Goal: Information Seeking & Learning: Find specific fact

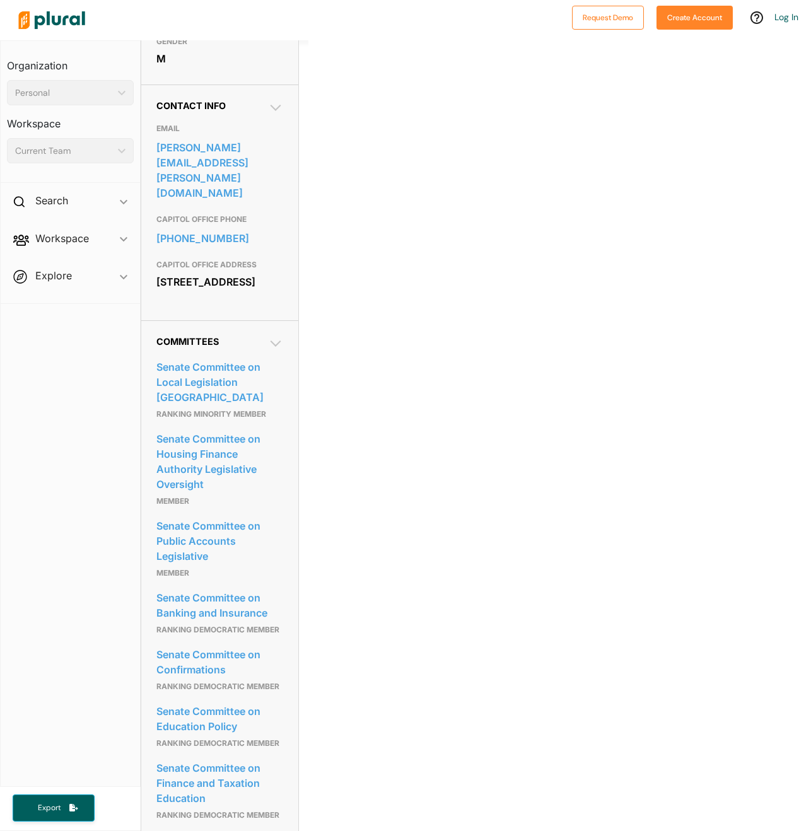
scroll to position [441, 0]
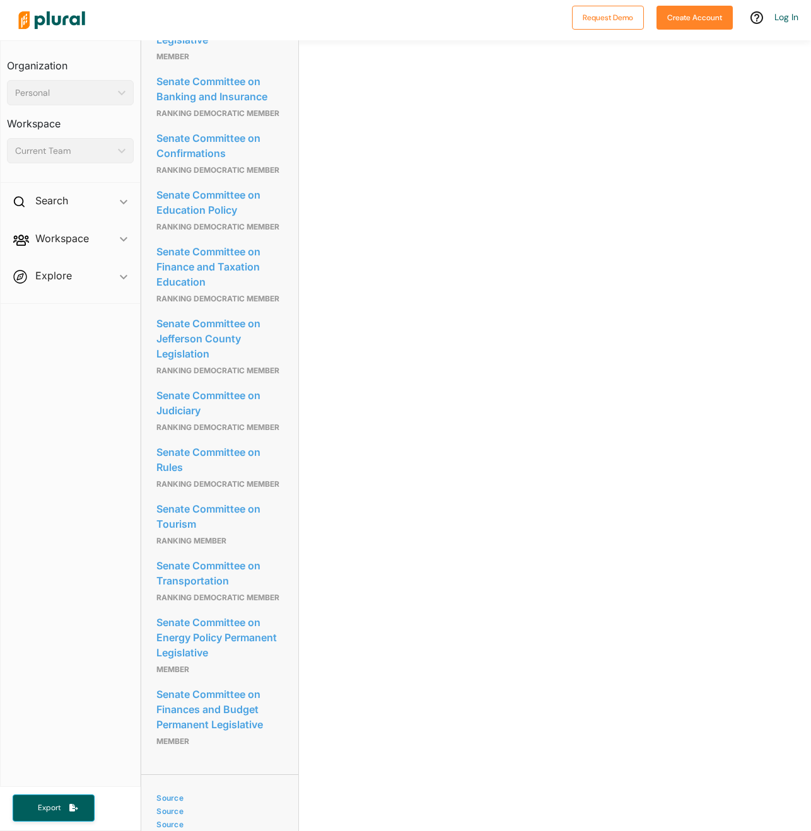
scroll to position [914, 0]
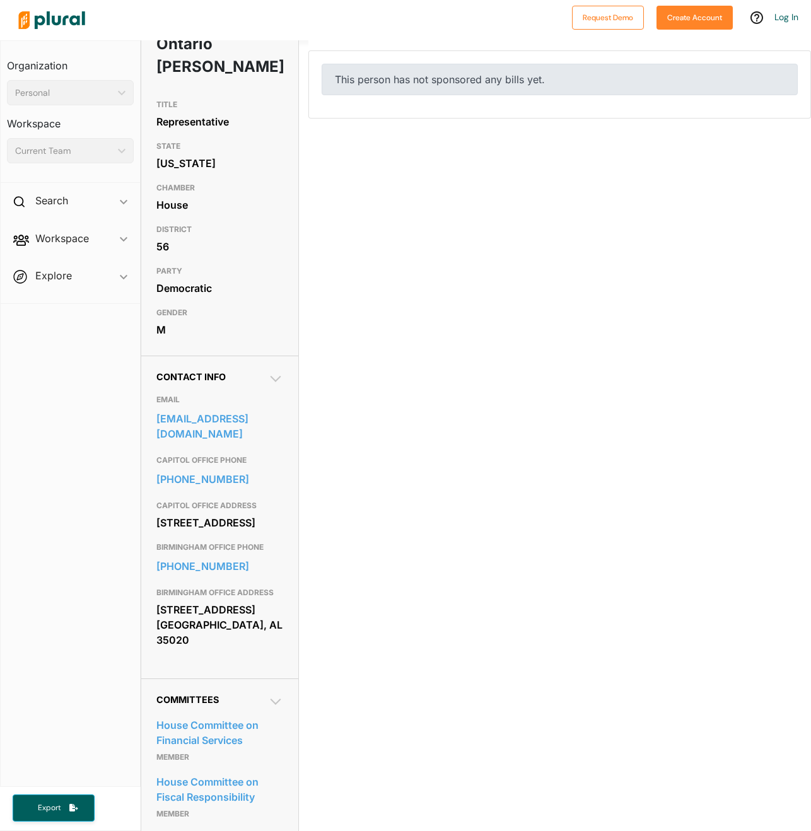
scroll to position [364, 0]
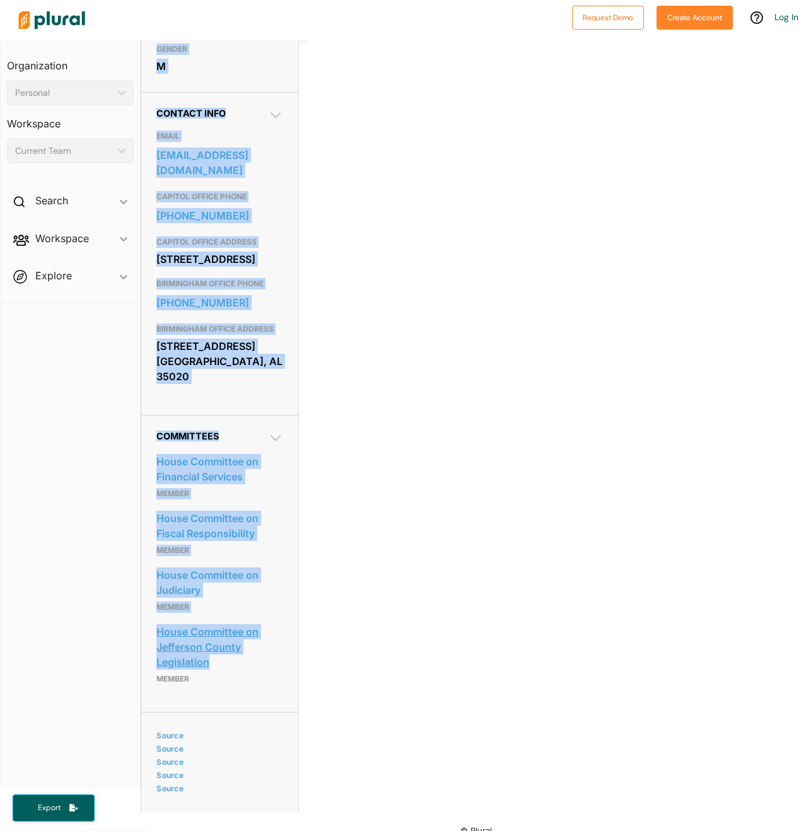
drag, startPoint x: 129, startPoint y: 604, endPoint x: 255, endPoint y: 653, distance: 135.1
click at [255, 653] on div "Organization Personal ic_keyboard_arrow_down Personal Workspace Current Team ic…" at bounding box center [405, 435] width 811 height 791
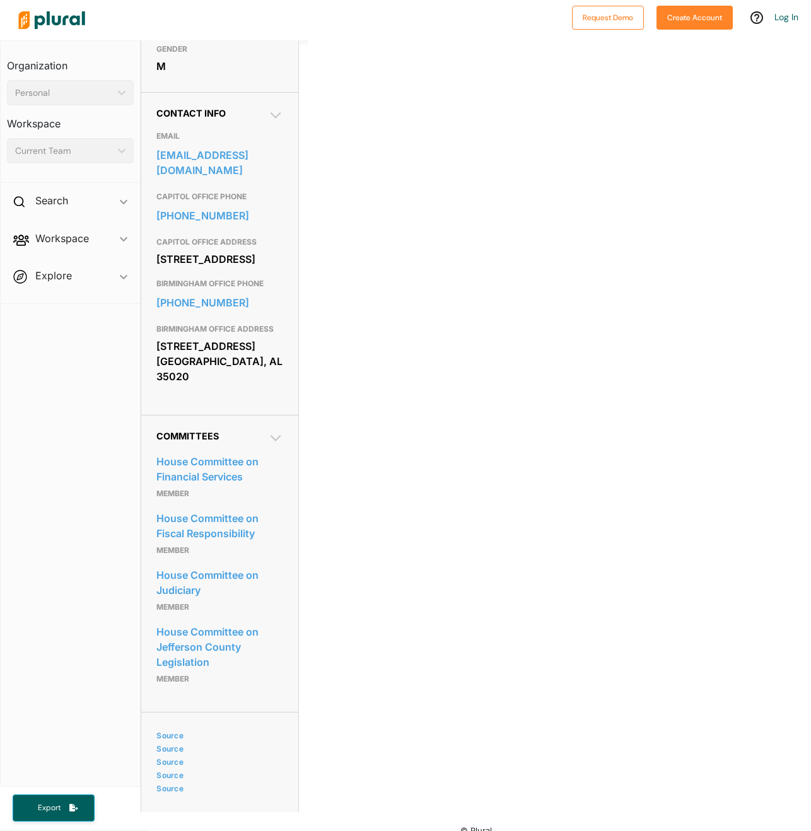
click at [93, 619] on nav "Organization Personal ic_keyboard_arrow_down Personal Workspace Current Team ic…" at bounding box center [70, 413] width 141 height 747
drag, startPoint x: 153, startPoint y: 613, endPoint x: 218, endPoint y: 641, distance: 71.5
click at [218, 641] on div "Committees House Committee on Financial Services Member House Committee on Fisc…" at bounding box center [219, 563] width 157 height 297
copy link "House Committee on Jefferson County Legislation"
drag, startPoint x: 473, startPoint y: 106, endPoint x: 487, endPoint y: 117, distance: 17.9
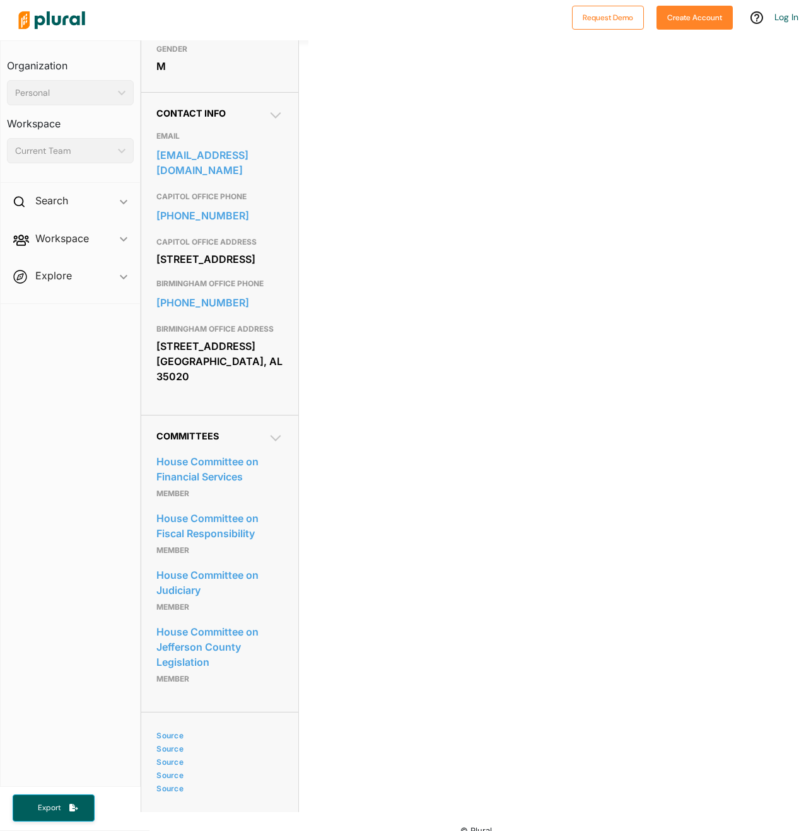
click at [473, 105] on div "0 Filter by Session 1 Filter by Session close Current Sessions Alabama 2026 Reg…" at bounding box center [559, 43] width 503 height 631
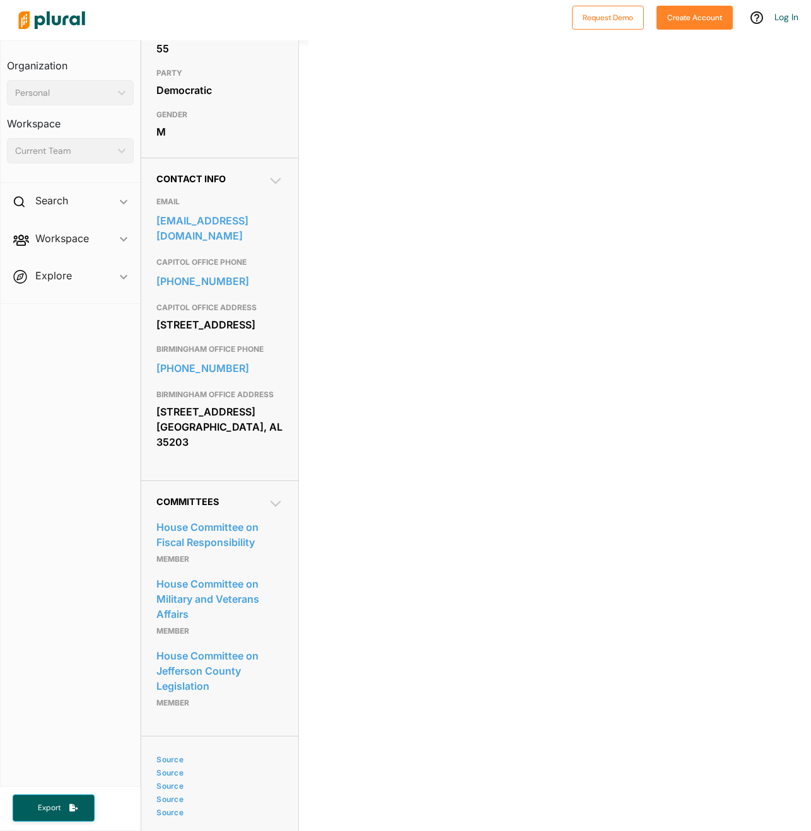
scroll to position [323, 0]
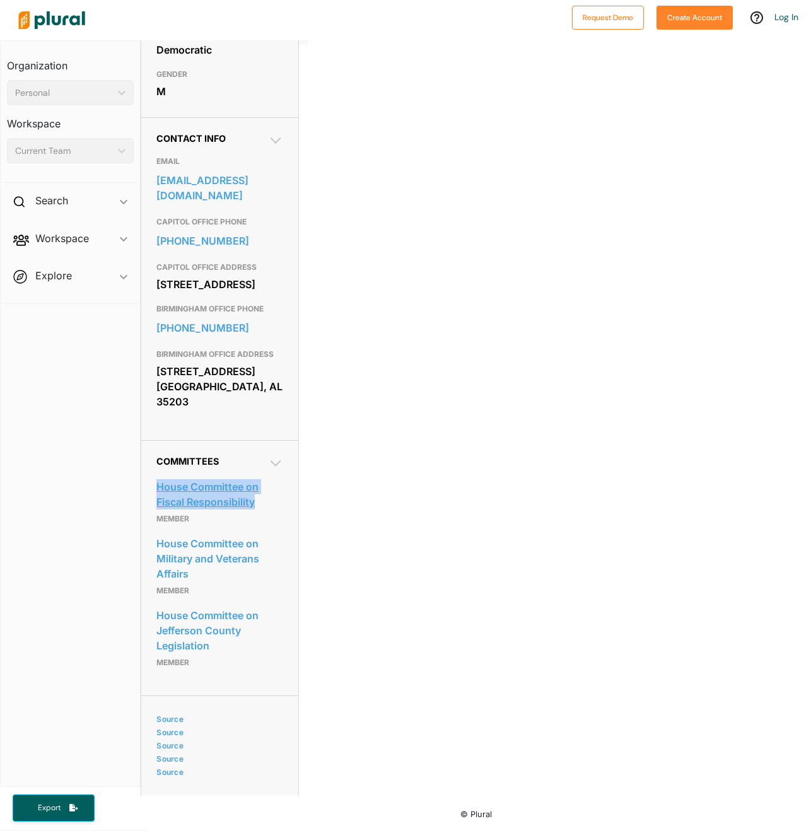
drag, startPoint x: 144, startPoint y: 480, endPoint x: 270, endPoint y: 510, distance: 129.6
click at [270, 510] on div "Committees House Committee on Fiscal Responsibility Member House Committee on M…" at bounding box center [219, 567] width 157 height 255
copy link "House Committee on Fiscal Responsibility"
drag, startPoint x: 151, startPoint y: 539, endPoint x: 204, endPoint y: 575, distance: 64.5
click at [204, 575] on div "Committees House Committee on Fiscal Responsibility Member House Committee on M…" at bounding box center [219, 567] width 157 height 255
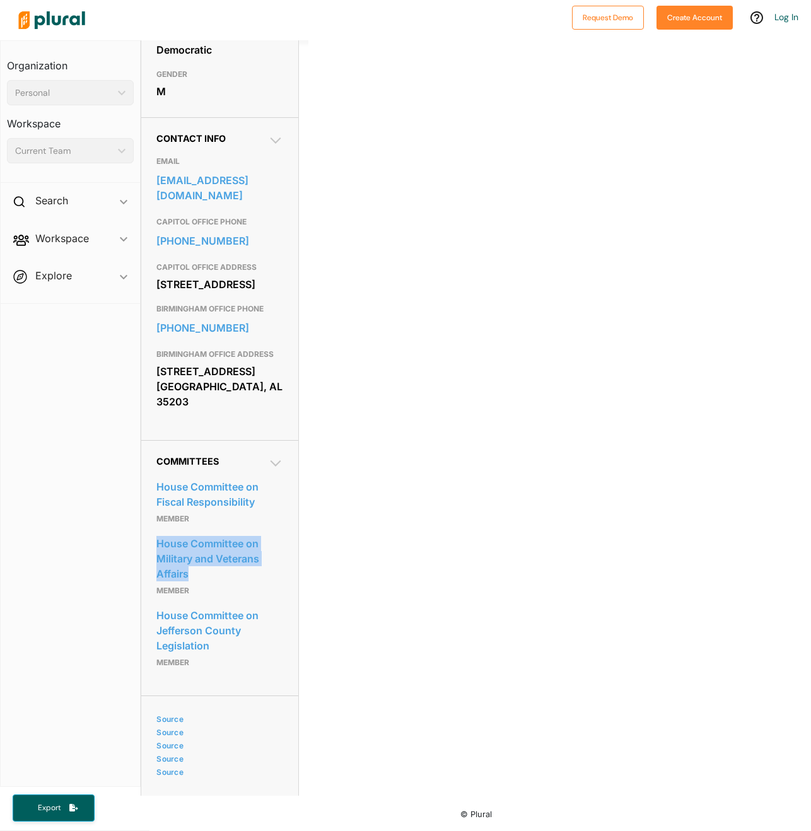
copy link "House Committee on Military and Veterans Affairs"
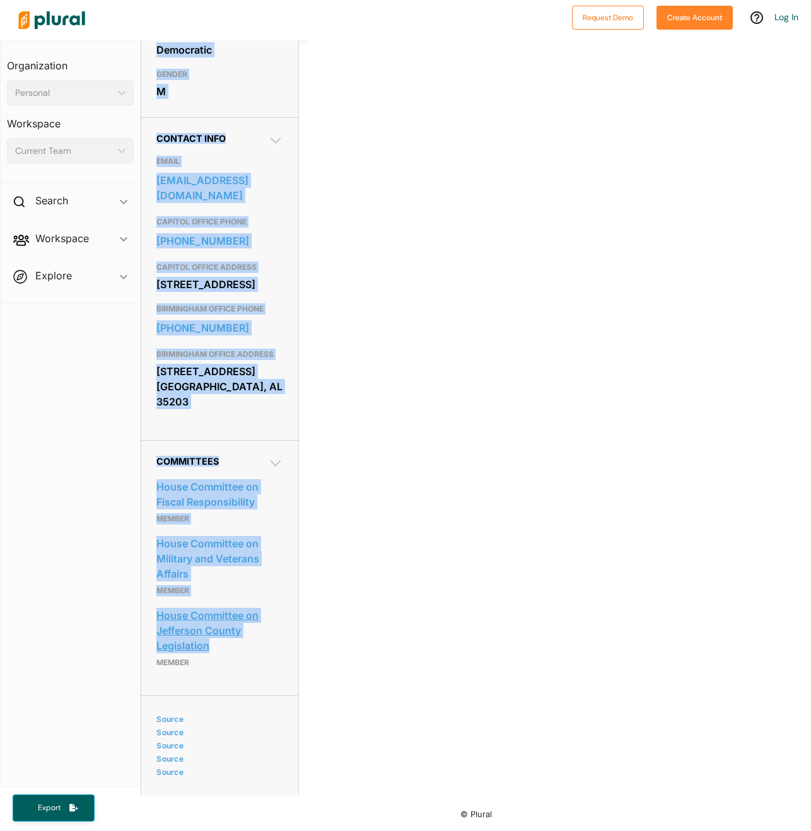
drag, startPoint x: 125, startPoint y: 614, endPoint x: 225, endPoint y: 644, distance: 104.7
click at [225, 644] on div "Organization Personal ic_keyboard_arrow_down Personal Workspace Current Team ic…" at bounding box center [405, 435] width 811 height 791
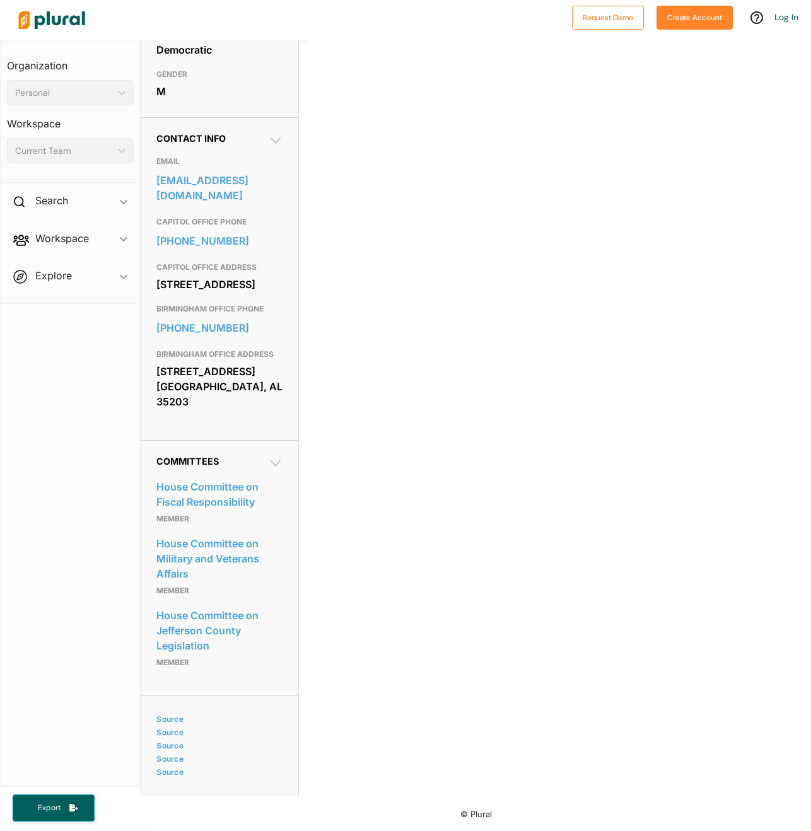
click at [67, 602] on nav "Organization Personal ic_keyboard_arrow_down Personal Workspace Current Team ic…" at bounding box center [70, 413] width 141 height 747
drag, startPoint x: 149, startPoint y: 615, endPoint x: 222, endPoint y: 643, distance: 78.5
click at [222, 643] on div "Committees House Committee on Fiscal Responsibility Member House Committee on M…" at bounding box center [219, 567] width 157 height 255
copy link "House Committee on Jefferson County Legislation"
click at [555, 447] on div "Bills Sponsored Activity Vote History Staff Directory 0 Filter by Session 1 Fil…" at bounding box center [559, 260] width 503 height 1072
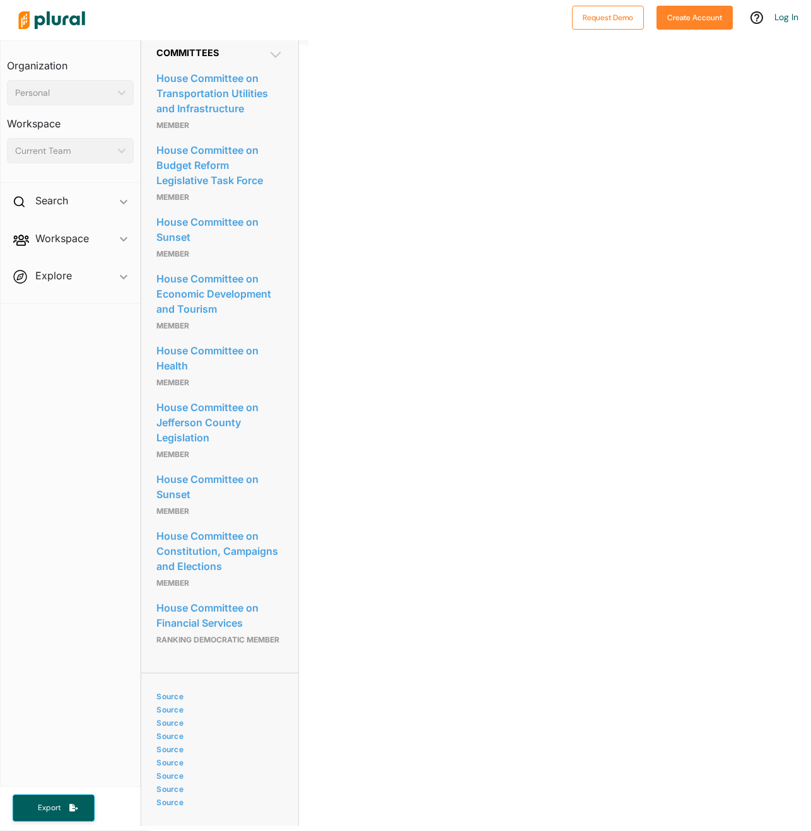
scroll to position [665, 0]
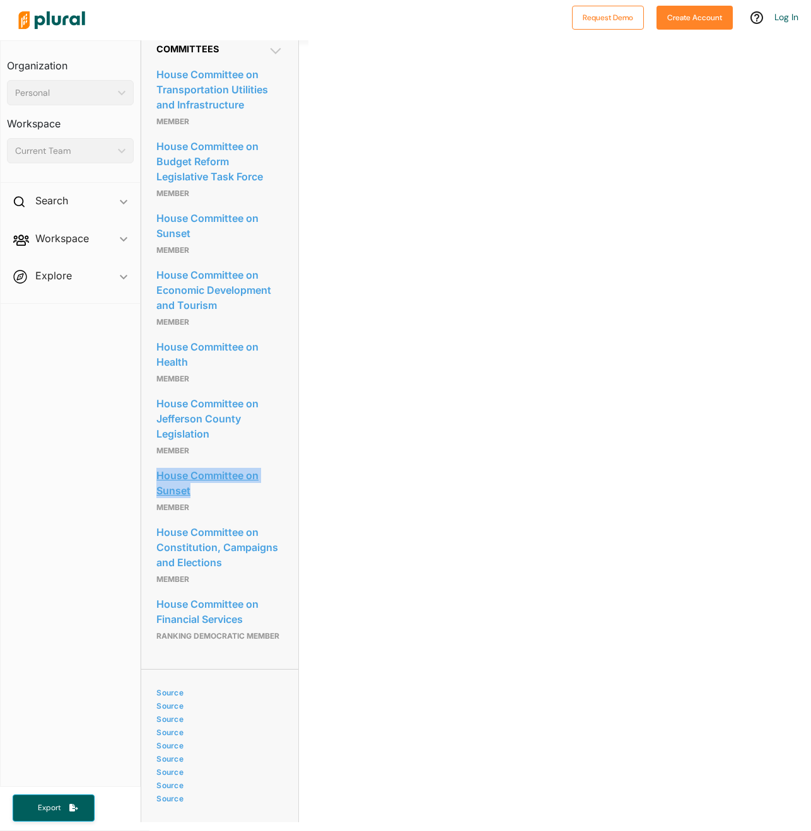
drag, startPoint x: 154, startPoint y: 508, endPoint x: 199, endPoint y: 532, distance: 51.1
click at [199, 532] on div "Committees House Committee on Transportation Utilities and Infrastructure membe…" at bounding box center [219, 348] width 157 height 641
copy link "House Committee on Sunset"
drag, startPoint x: 148, startPoint y: 567, endPoint x: 255, endPoint y: 606, distance: 114.1
click at [255, 606] on div "Committees House Committee on Transportation Utilities and Infrastructure membe…" at bounding box center [219, 348] width 157 height 641
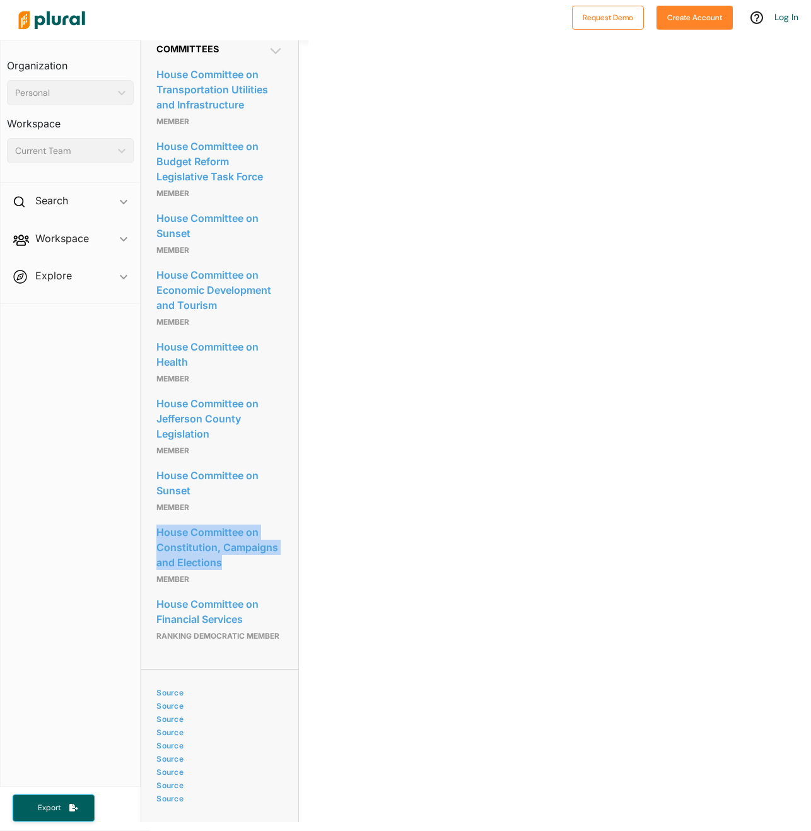
copy link "House Committee on Constitution, Campaigns and Elections"
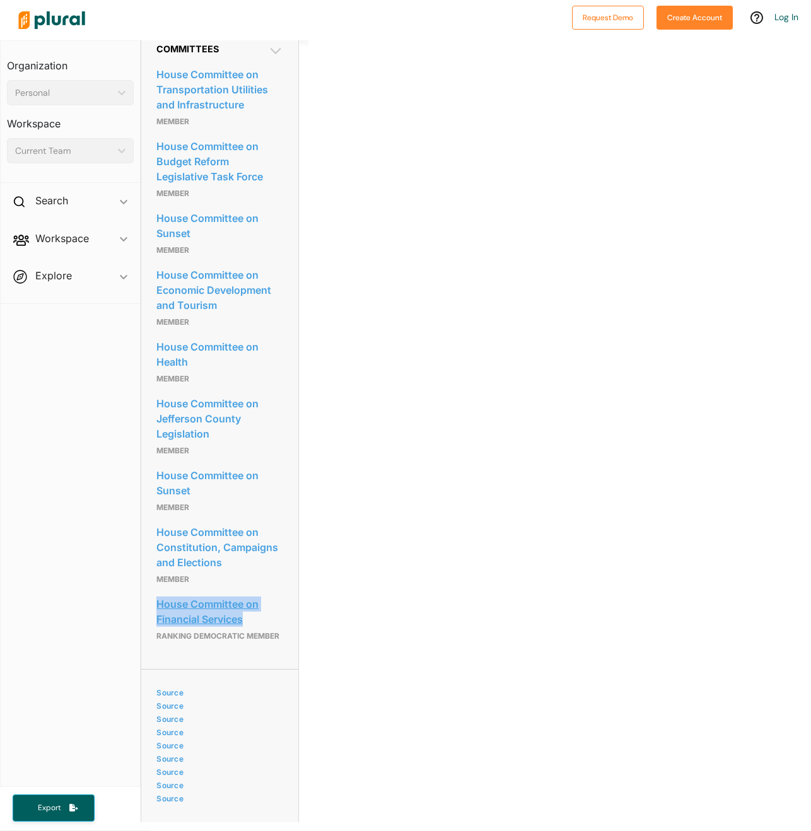
drag, startPoint x: 145, startPoint y: 635, endPoint x: 271, endPoint y: 654, distance: 127.5
click at [271, 654] on div "Committees House Committee on Transportation Utilities and Infrastructure membe…" at bounding box center [219, 348] width 157 height 641
copy link "House Committee on Financial Services"
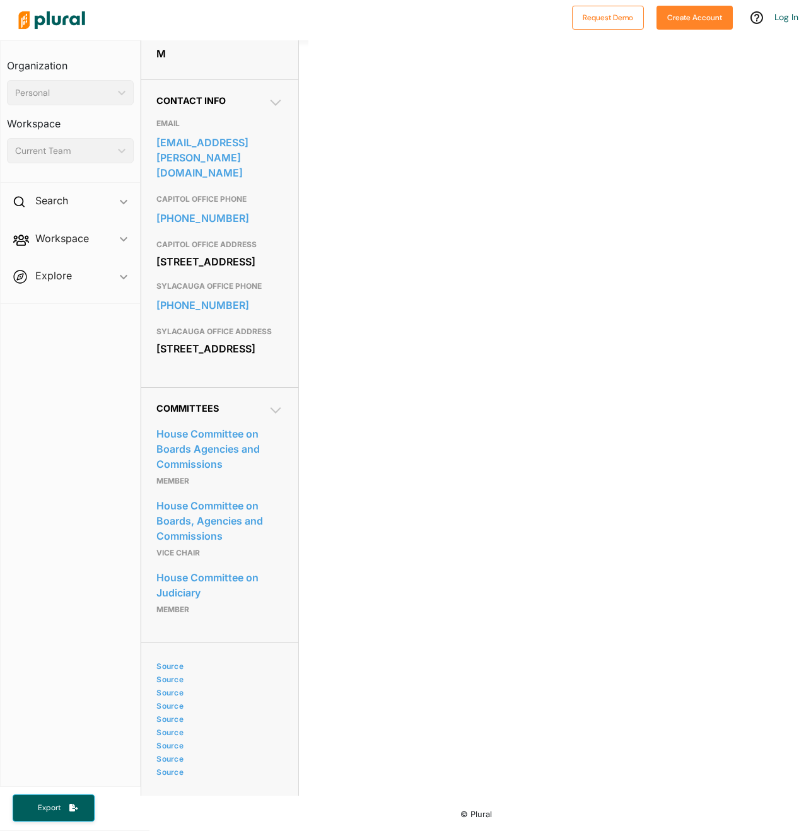
scroll to position [391, 0]
drag, startPoint x: 149, startPoint y: 428, endPoint x: 249, endPoint y: 470, distance: 108.0
click at [249, 470] on div "Committees House Committee on Boards Agencies and Commissions member House Comm…" at bounding box center [219, 514] width 157 height 255
copy link "House Committee on Boards Agencies and Commissions"
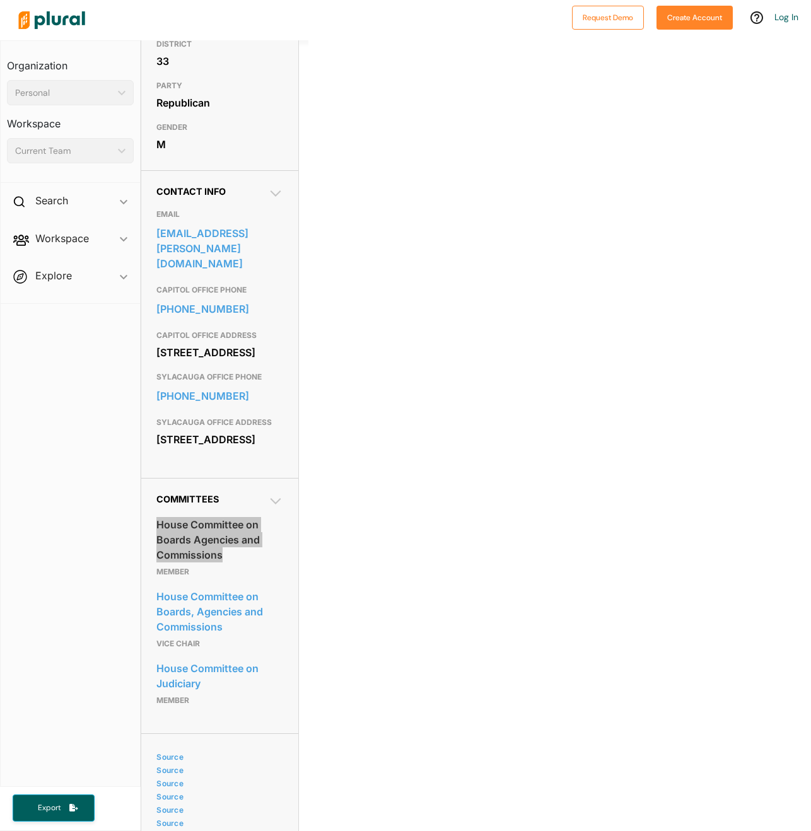
scroll to position [265, 0]
click at [77, 552] on nav "Organization Personal ic_keyboard_arrow_down Personal Workspace Current Team ic…" at bounding box center [70, 413] width 141 height 747
drag, startPoint x: 157, startPoint y: 554, endPoint x: 248, endPoint y: 588, distance: 97.6
click at [248, 588] on div "Committees House Committee on Boards Agencies and Commissions member House Comm…" at bounding box center [219, 604] width 157 height 255
copy link "House Committee on Boards Agencies and Commissions"
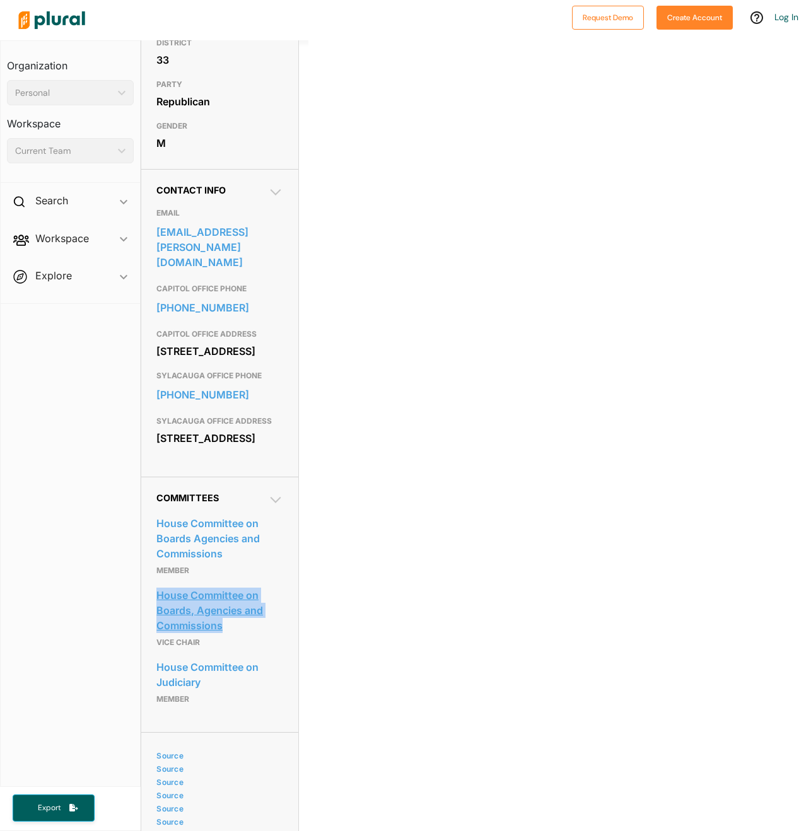
drag, startPoint x: 149, startPoint y: 627, endPoint x: 234, endPoint y: 664, distance: 92.1
click at [234, 664] on div "Committees House Committee on Boards Agencies and Commissions member House Comm…" at bounding box center [219, 604] width 157 height 255
copy link "House Committee on Boards, Agencies and Commissions"
click at [129, 699] on nav "Organization Personal ic_keyboard_arrow_down Personal Workspace Current Team ic…" at bounding box center [70, 413] width 141 height 747
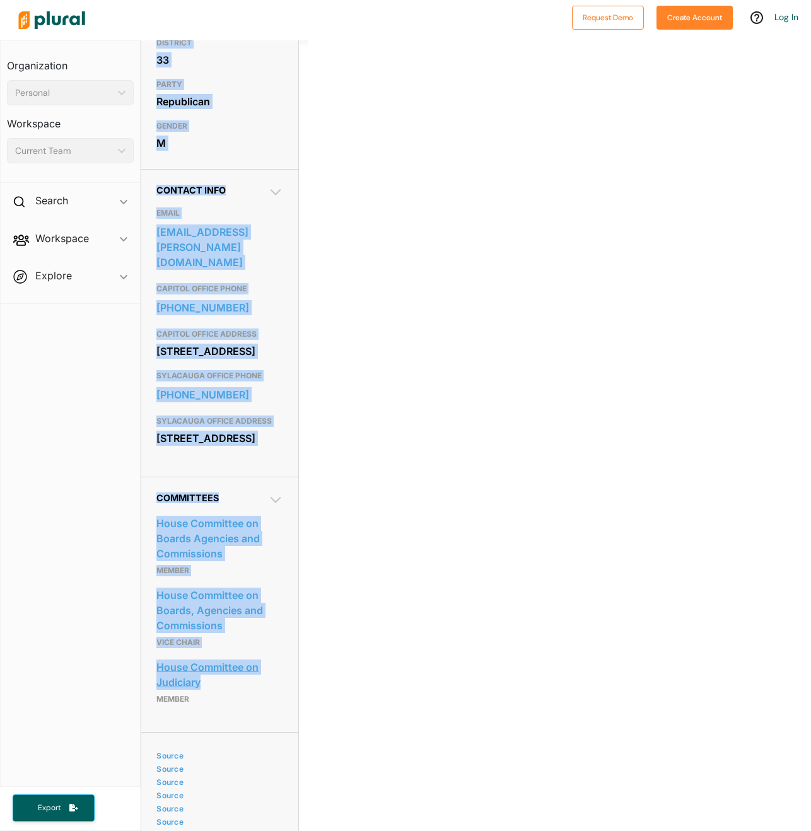
drag, startPoint x: 131, startPoint y: 699, endPoint x: 223, endPoint y: 714, distance: 93.2
click at [223, 714] on div "Organization Personal ic_keyboard_arrow_down Personal Workspace Current Team ic…" at bounding box center [405, 435] width 811 height 791
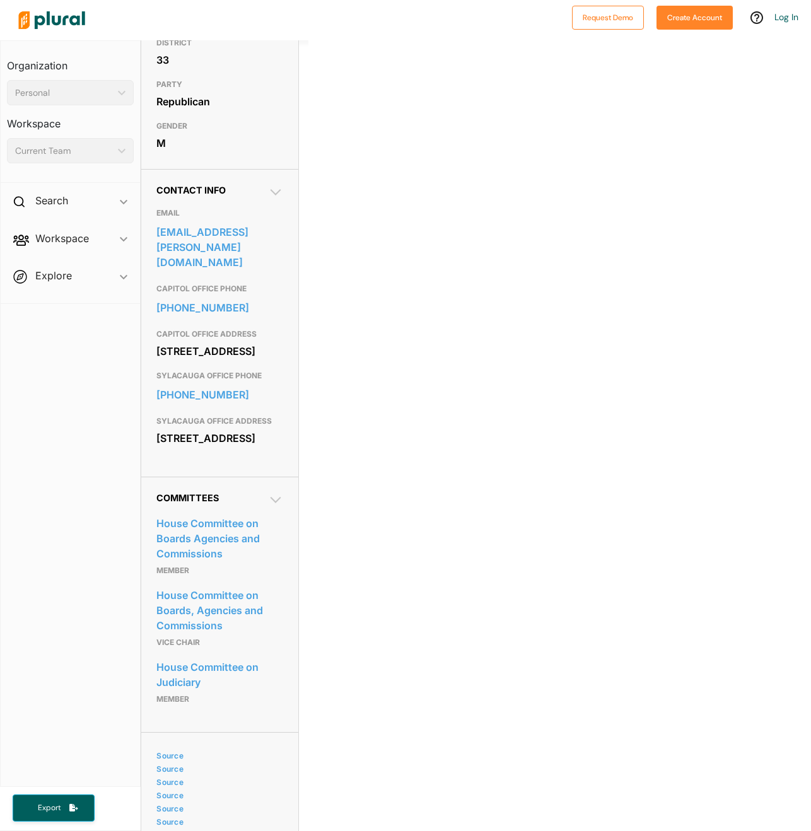
click at [95, 697] on nav "Organization Personal ic_keyboard_arrow_down Personal Workspace Current Team ic…" at bounding box center [70, 413] width 141 height 747
drag, startPoint x: 148, startPoint y: 698, endPoint x: 218, endPoint y: 717, distance: 72.5
click at [218, 717] on div "Committees House Committee on Boards Agencies and Commissions member House Comm…" at bounding box center [219, 604] width 157 height 255
copy link "House Committee on Judiciary"
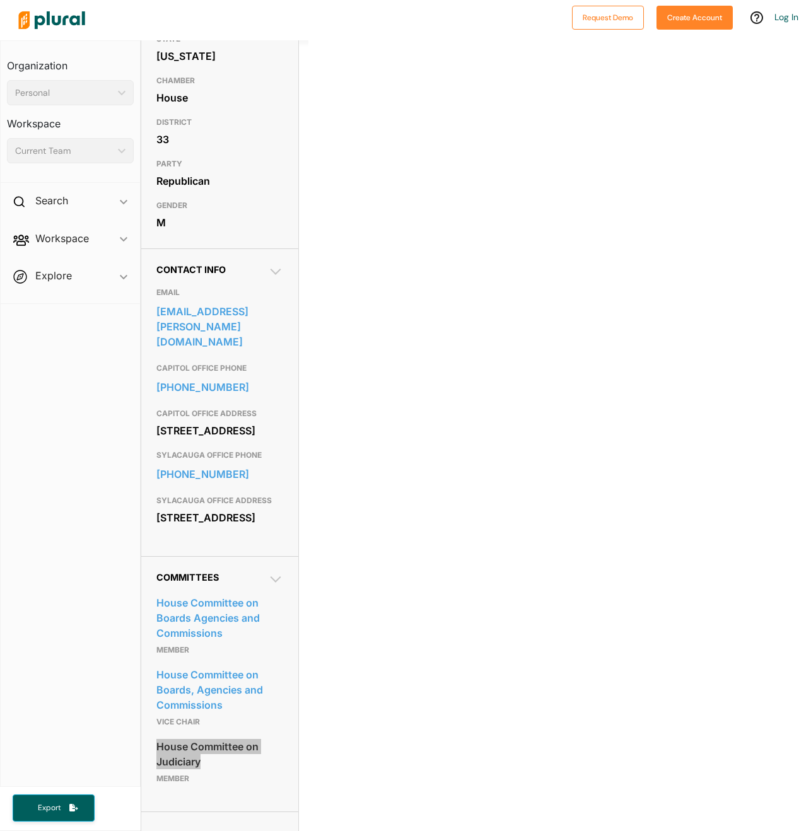
scroll to position [0, 0]
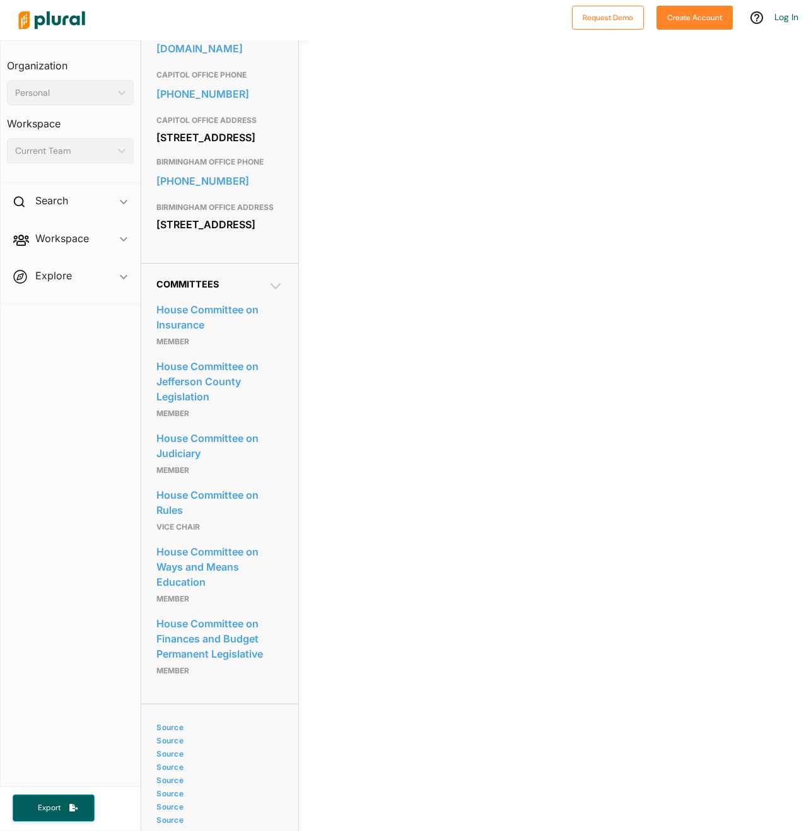
scroll to position [578, 0]
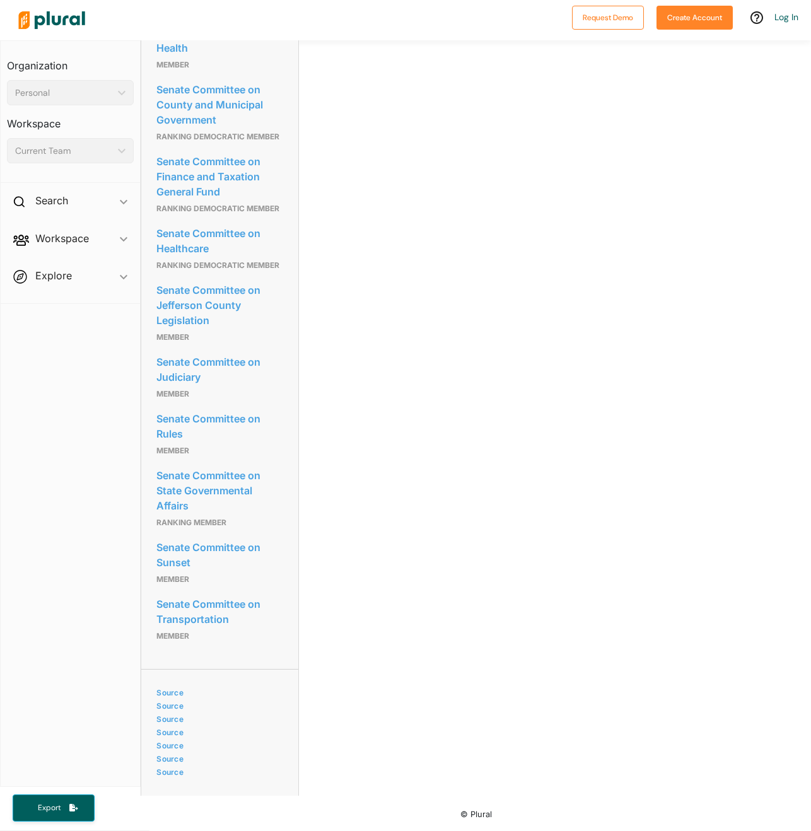
scroll to position [1057, 0]
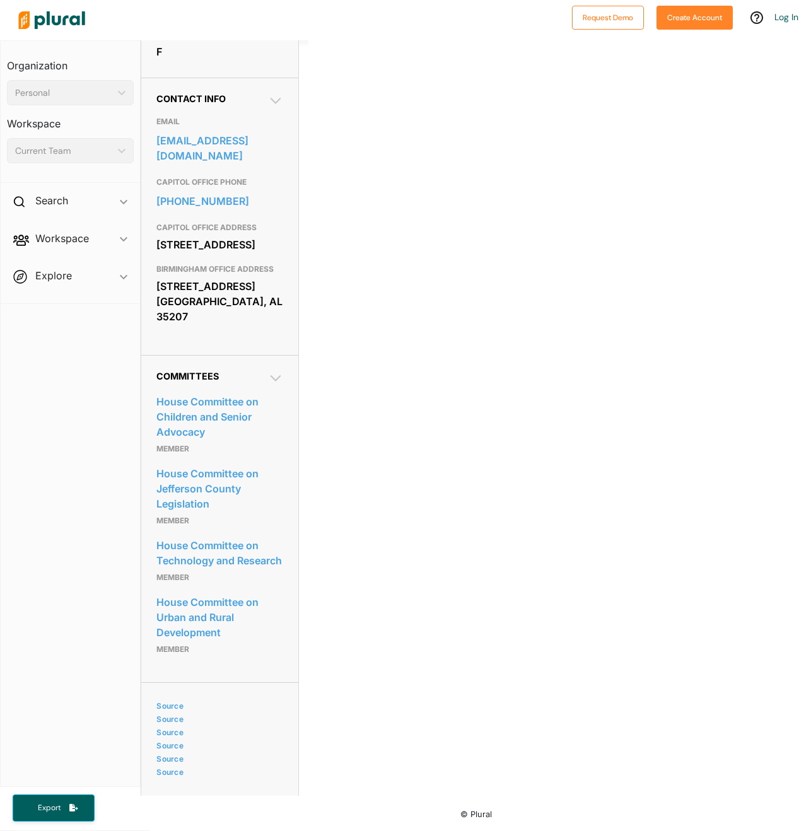
scroll to position [393, 0]
drag, startPoint x: 153, startPoint y: 383, endPoint x: 223, endPoint y: 423, distance: 80.8
click at [223, 423] on div "Committees House Committee on Children and Senior Advocacy Member House Committ…" at bounding box center [219, 518] width 157 height 327
copy link "House Committee on Children and Senior Advocacy"
drag, startPoint x: 151, startPoint y: 451, endPoint x: 226, endPoint y: 492, distance: 85.5
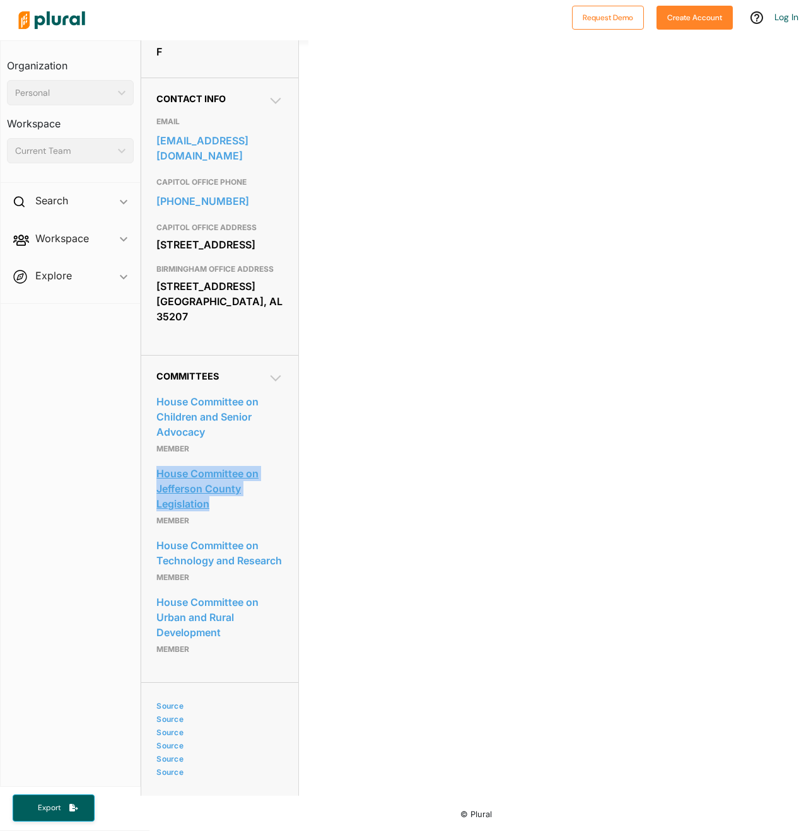
click at [226, 492] on div "Committees House Committee on Children and Senior Advocacy Member House Committ…" at bounding box center [219, 518] width 157 height 327
copy link "House Committee on Jefferson County Legislation"
drag, startPoint x: 150, startPoint y: 527, endPoint x: 219, endPoint y: 566, distance: 79.1
click at [219, 566] on div "Committees House Committee on Children and Senior Advocacy Member House Committ…" at bounding box center [219, 518] width 157 height 327
copy link "House Committee on Technology and Research"
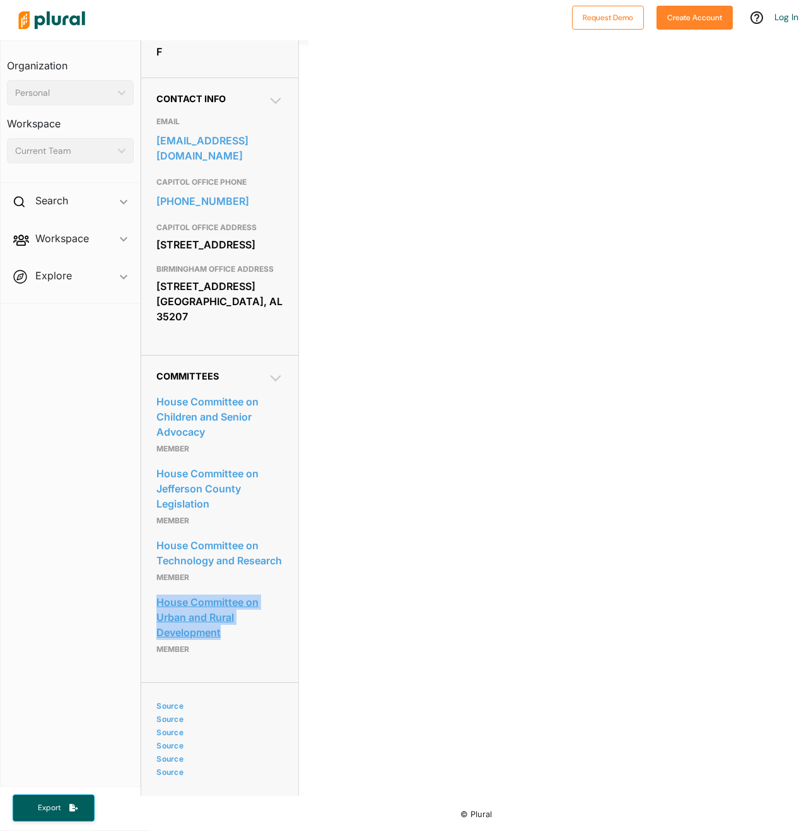
drag, startPoint x: 150, startPoint y: 600, endPoint x: 259, endPoint y: 632, distance: 113.7
click at [259, 632] on div "Committees House Committee on Children and Senior Advocacy Member House Committ…" at bounding box center [219, 518] width 157 height 327
copy link "House Committee on Urban and Rural Development"
